Goal: Task Accomplishment & Management: Manage account settings

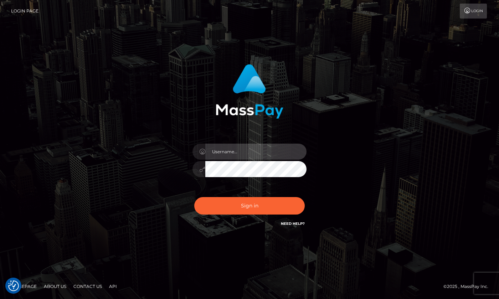
type input "hello.feetfinder"
click at [260, 147] on input "hello.feetfinder" at bounding box center [255, 152] width 101 height 16
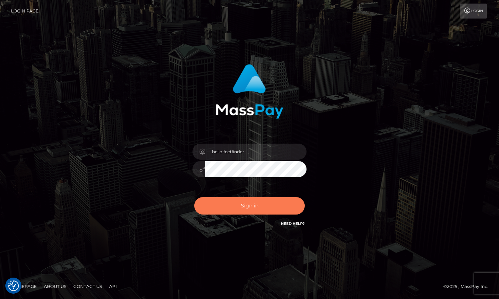
click at [271, 203] on button "Sign in" at bounding box center [249, 205] width 110 height 17
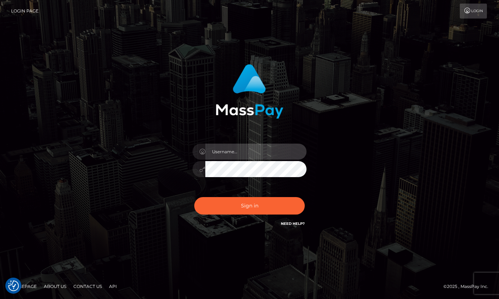
type input "hello.feetfinder"
click at [263, 152] on input "hello.feetfinder" at bounding box center [255, 152] width 101 height 16
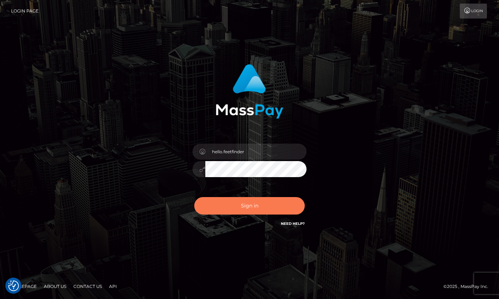
click at [275, 203] on button "Sign in" at bounding box center [249, 205] width 110 height 17
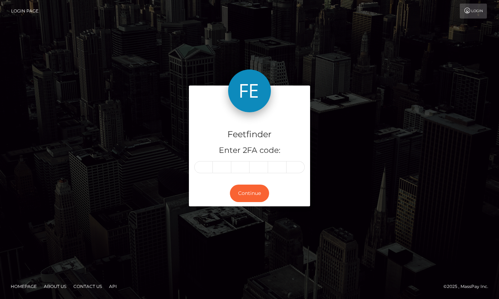
click at [206, 170] on input "text" at bounding box center [203, 167] width 19 height 12
type input "4"
type input "2"
type input "5"
type input "6"
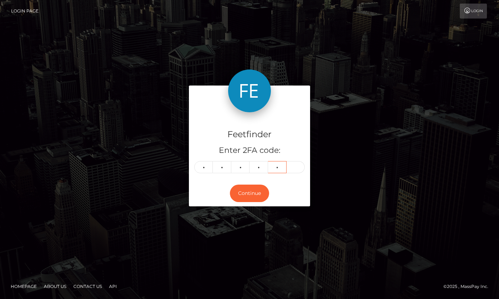
type input "6"
type input "1"
click at [251, 191] on button "Continue" at bounding box center [249, 192] width 39 height 17
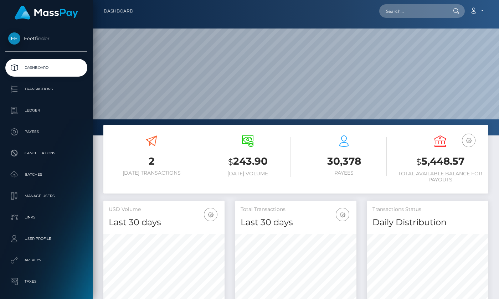
scroll to position [126, 121]
